Goal: Task Accomplishment & Management: Manage account settings

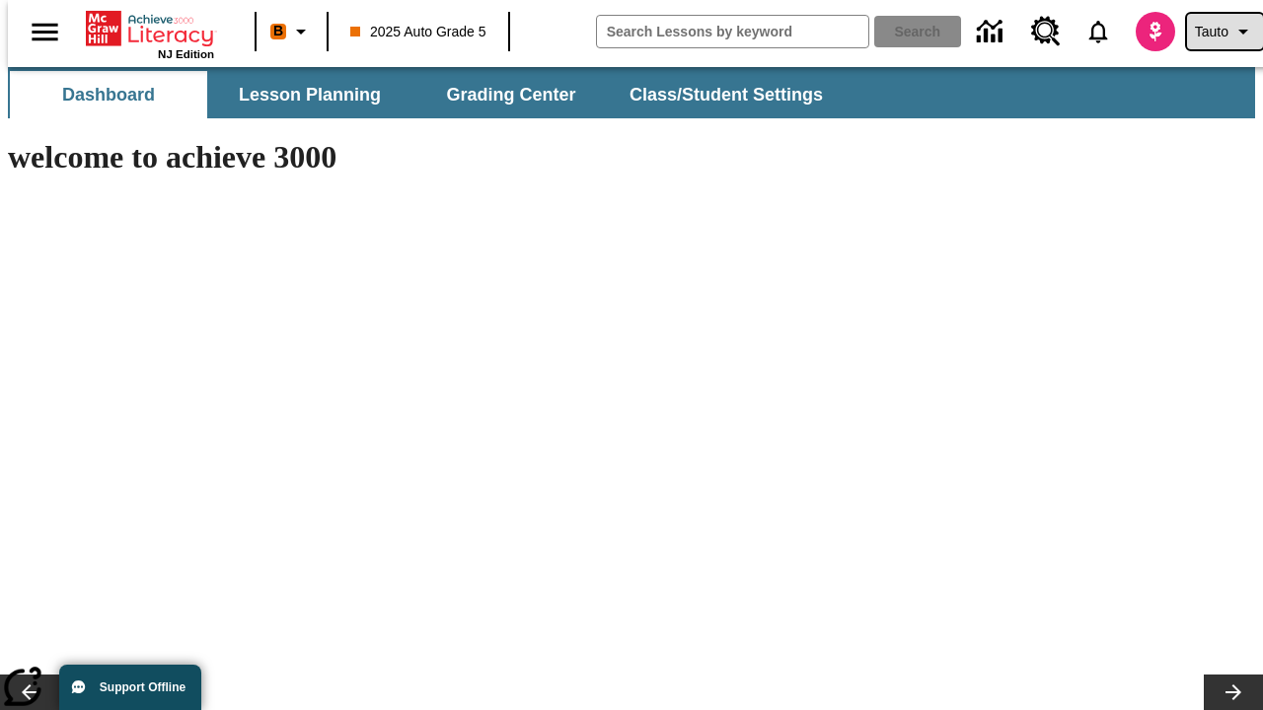
click at [1215, 32] on span "Tauto" at bounding box center [1212, 32] width 34 height 21
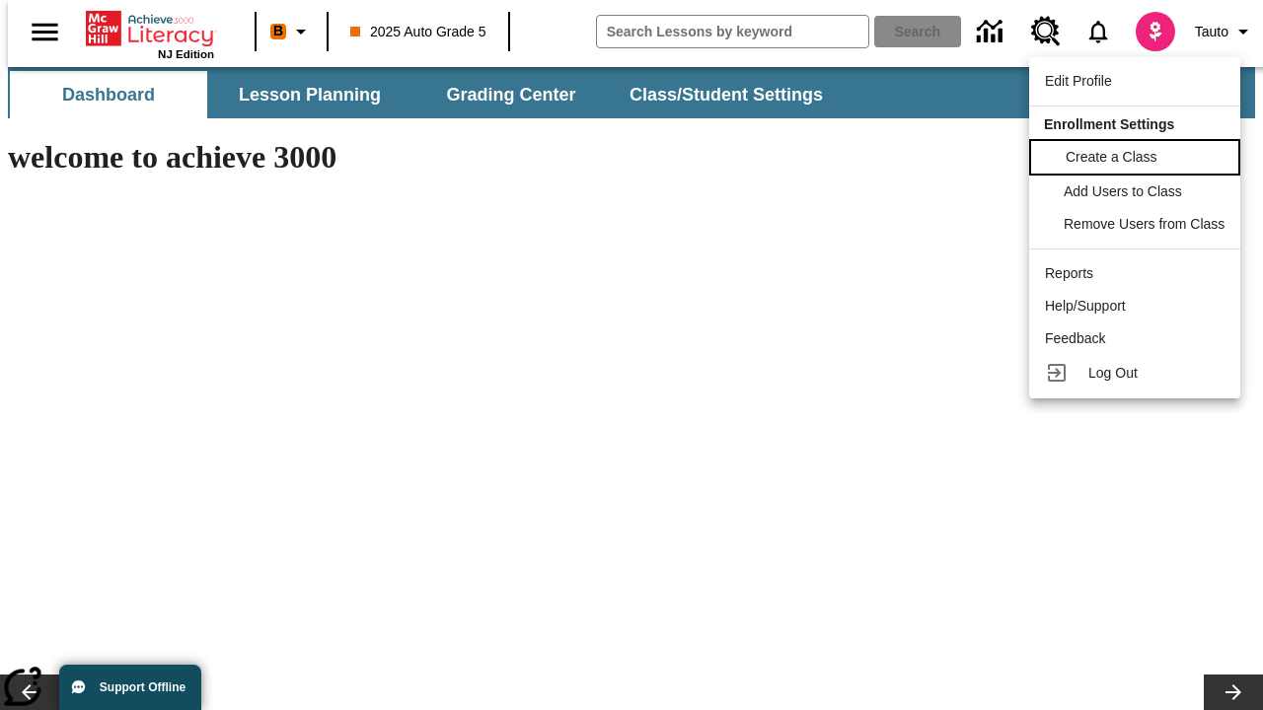
click at [1138, 155] on span "Create a Class" at bounding box center [1112, 157] width 92 height 16
click at [1138, 191] on span "Add Users to Class" at bounding box center [1125, 190] width 118 height 16
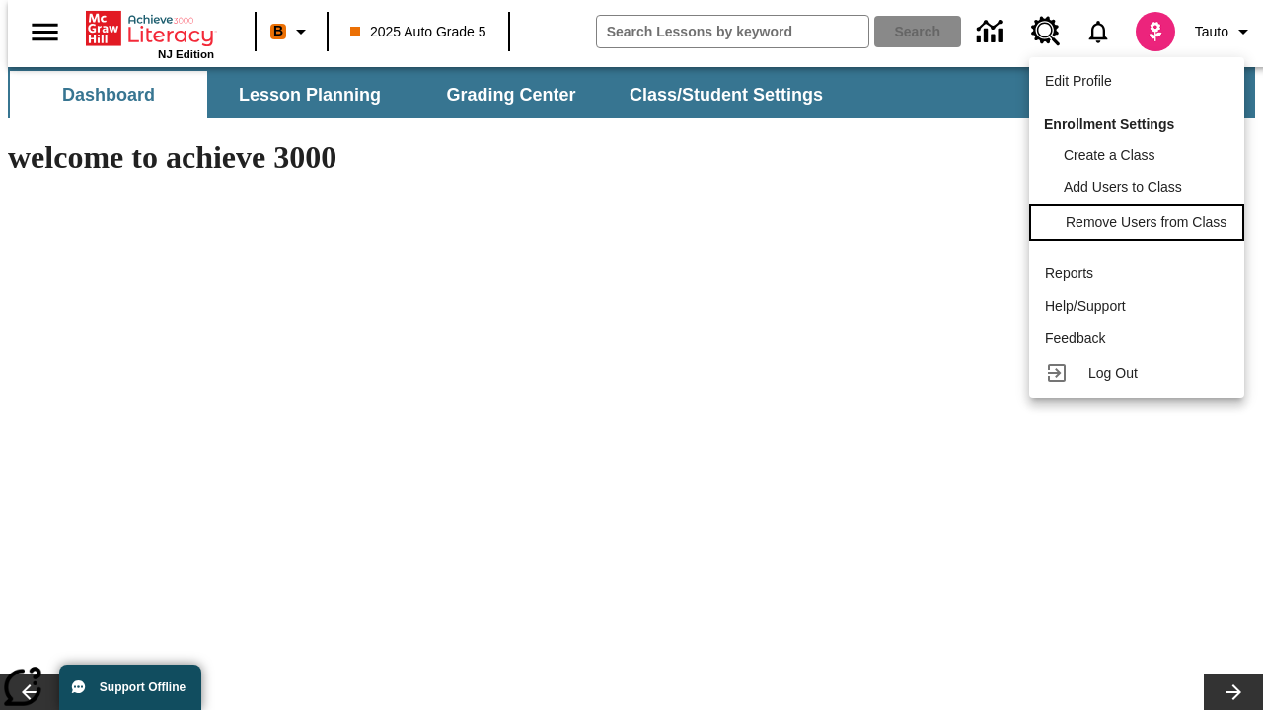
click at [1138, 224] on span "Remove Users from Class" at bounding box center [1146, 222] width 161 height 16
